Goal: Task Accomplishment & Management: Complete application form

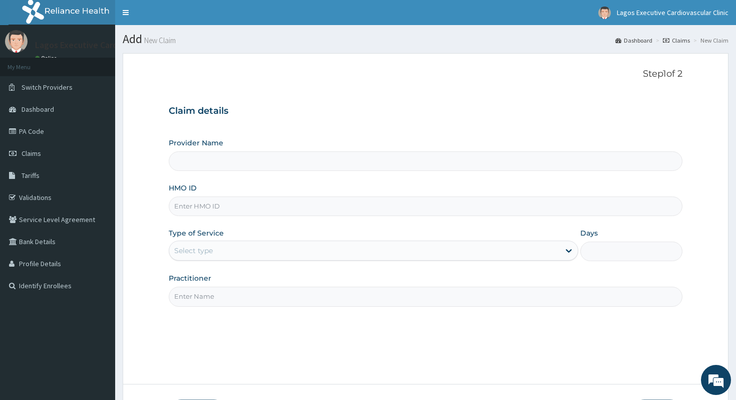
click at [330, 209] on input "HMO ID" at bounding box center [426, 206] width 514 height 20
paste input "MRP/10071/A"
type input "MRP/10071/A"
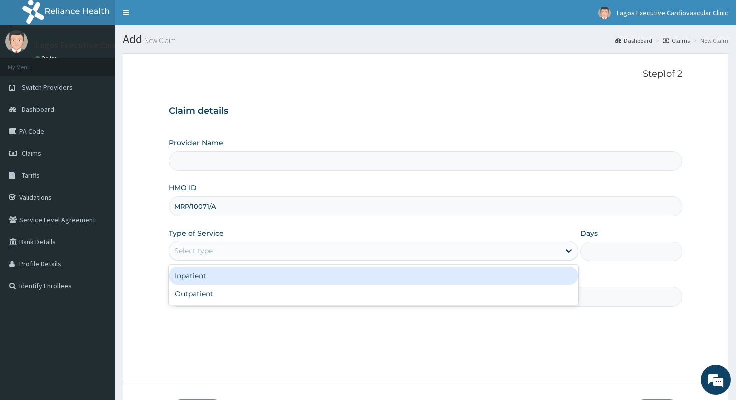
click at [309, 247] on div "Select type" at bounding box center [364, 250] width 391 height 16
type input "Lagos executive cardiovascular clinic (LECC)"
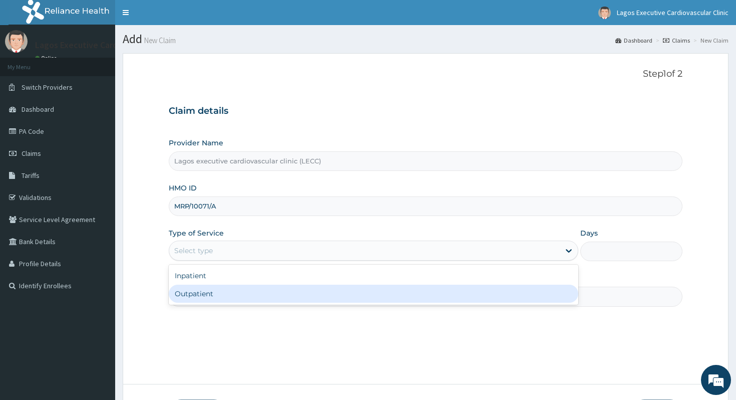
click at [292, 297] on div "Outpatient" at bounding box center [374, 294] width 410 height 18
type input "1"
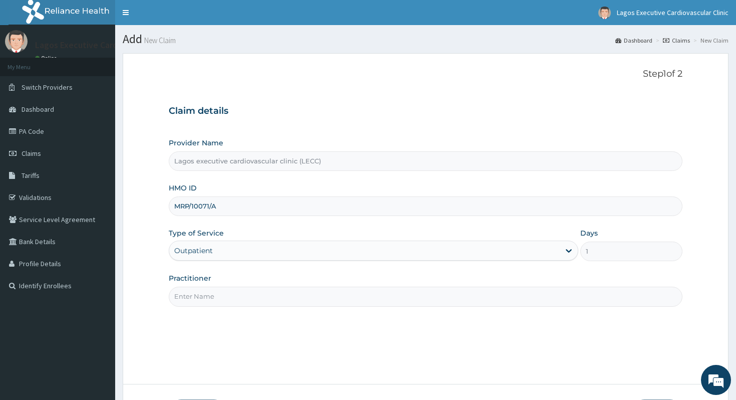
click at [280, 296] on input "Practitioner" at bounding box center [426, 297] width 514 height 20
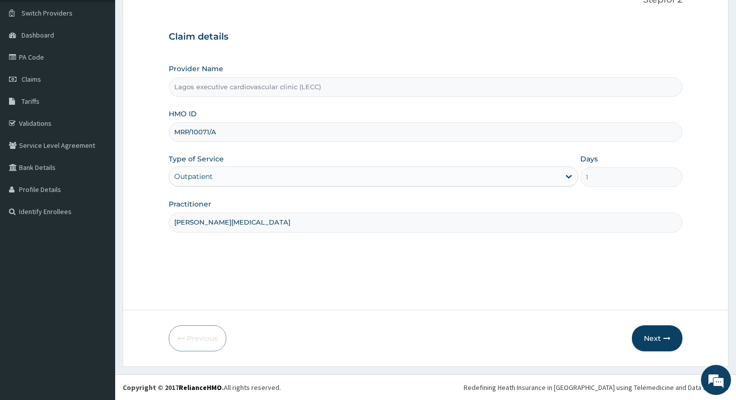
type input "dr alli"
click at [662, 324] on form "Step 1 of 2 Claim details Provider Name Lagos executive cardiovascular clinic (…" at bounding box center [426, 173] width 606 height 388
click at [662, 336] on button "Next" at bounding box center [657, 338] width 51 height 26
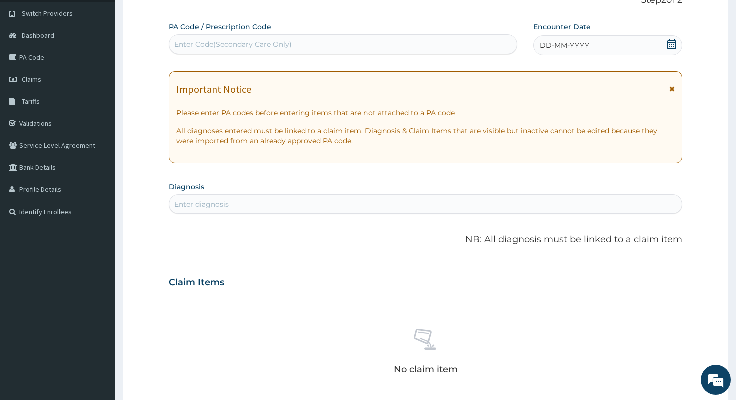
scroll to position [0, 0]
click at [269, 34] on div "PA Code / Prescription Code Enter Code(Secondary Care Only)" at bounding box center [343, 38] width 349 height 33
click at [270, 47] on div "Enter Code(Secondary Care Only)" at bounding box center [233, 44] width 118 height 10
paste input "PA/E75D39"
type input "PA/E75D39"
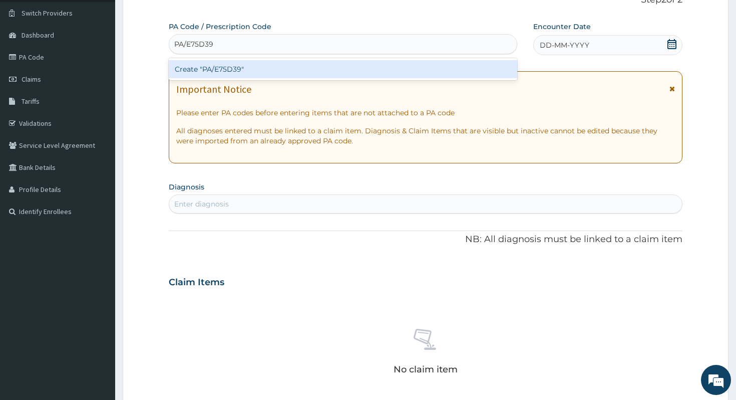
click at [276, 77] on div "Create "PA/E75D39"" at bounding box center [343, 69] width 349 height 18
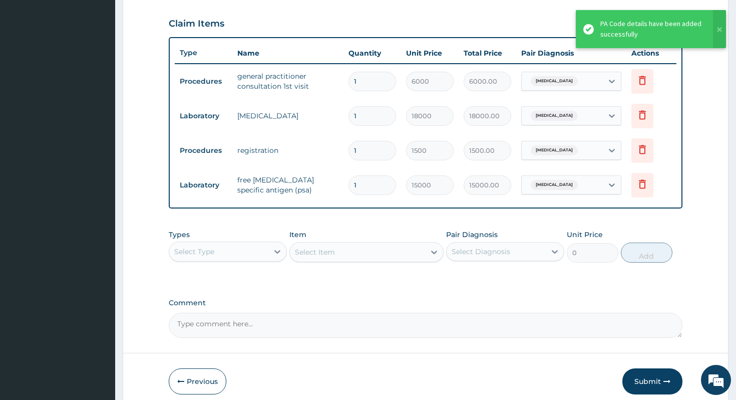
scroll to position [337, 0]
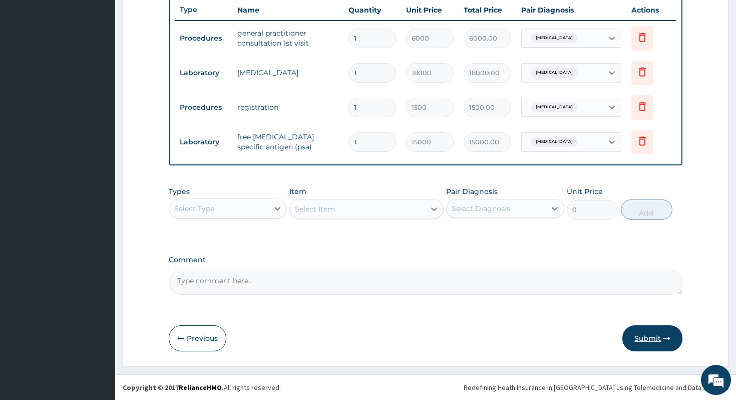
click at [649, 347] on button "Submit" at bounding box center [653, 338] width 60 height 26
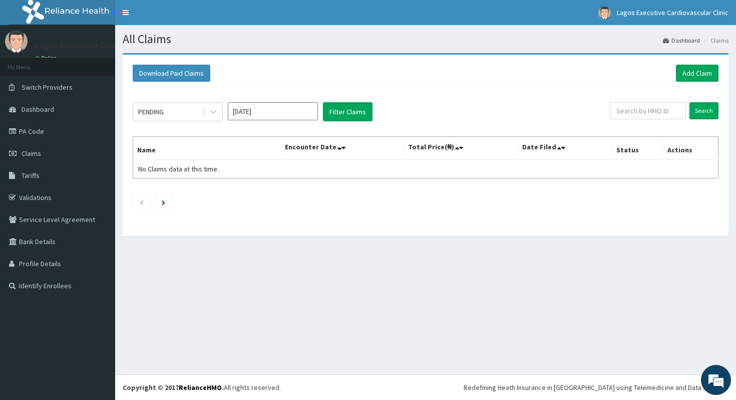
click at [245, 112] on input "[DATE]" at bounding box center [273, 111] width 90 height 18
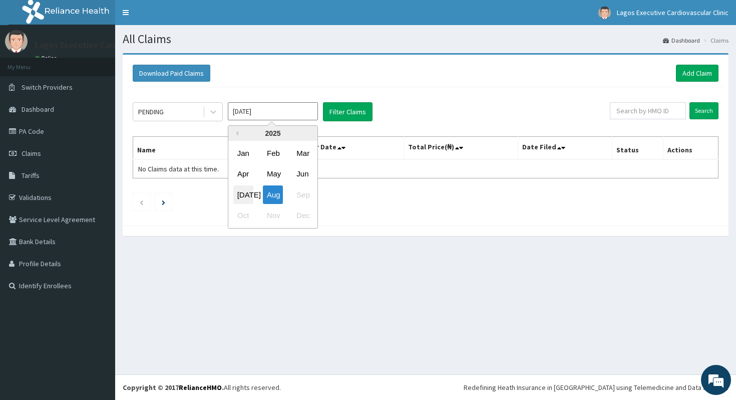
click at [247, 190] on div "Jul" at bounding box center [243, 194] width 20 height 19
type input "Jul 2025"
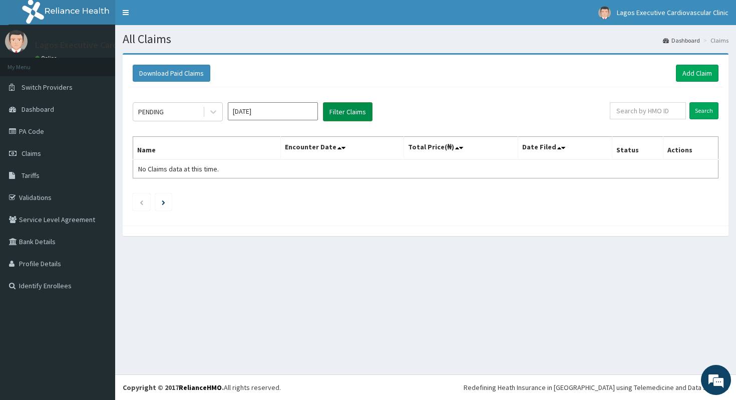
click at [349, 114] on button "Filter Claims" at bounding box center [348, 111] width 50 height 19
